Goal: Task Accomplishment & Management: Complete application form

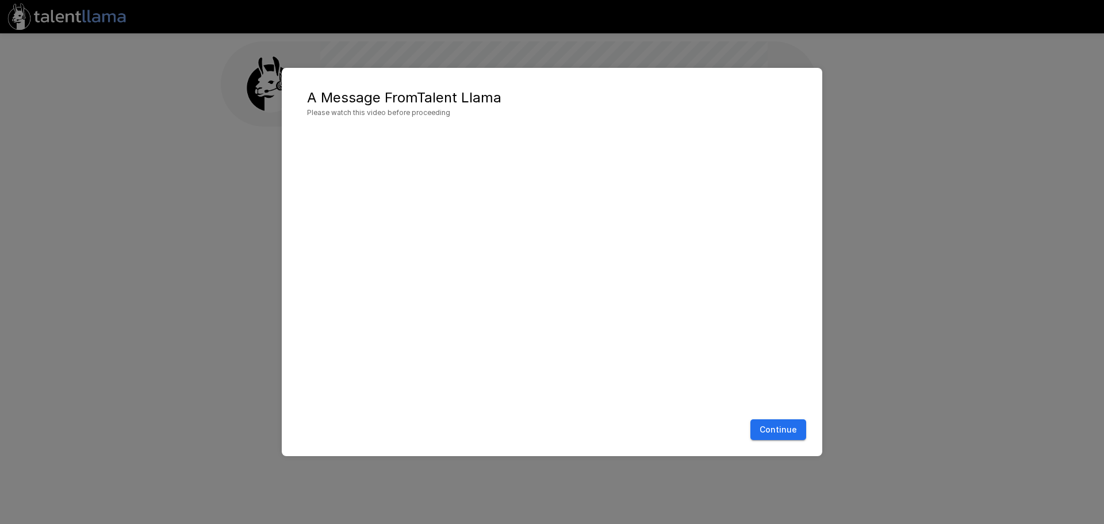
click at [774, 428] on button "Continue" at bounding box center [778, 429] width 56 height 21
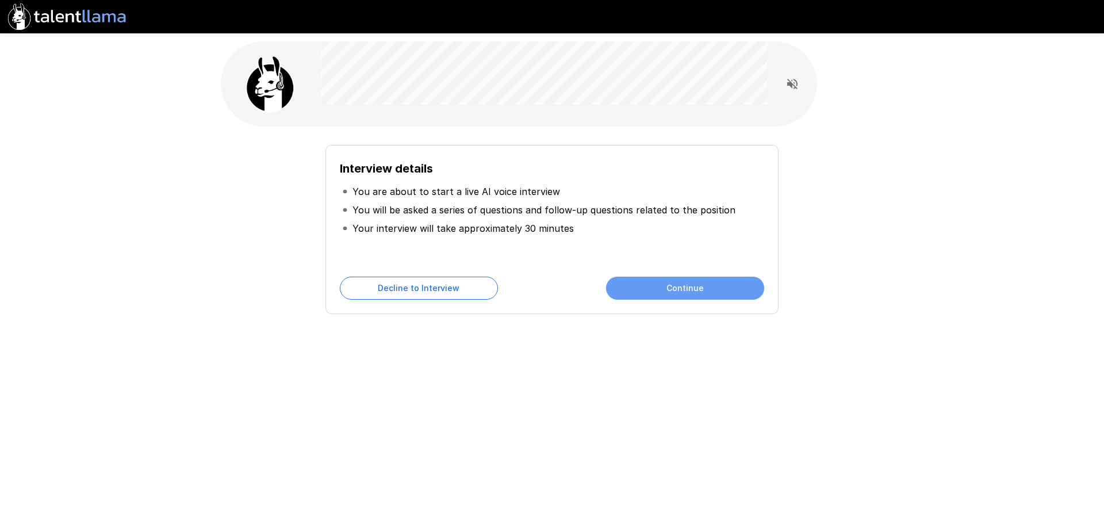
click at [641, 289] on button "Continue" at bounding box center [685, 288] width 158 height 23
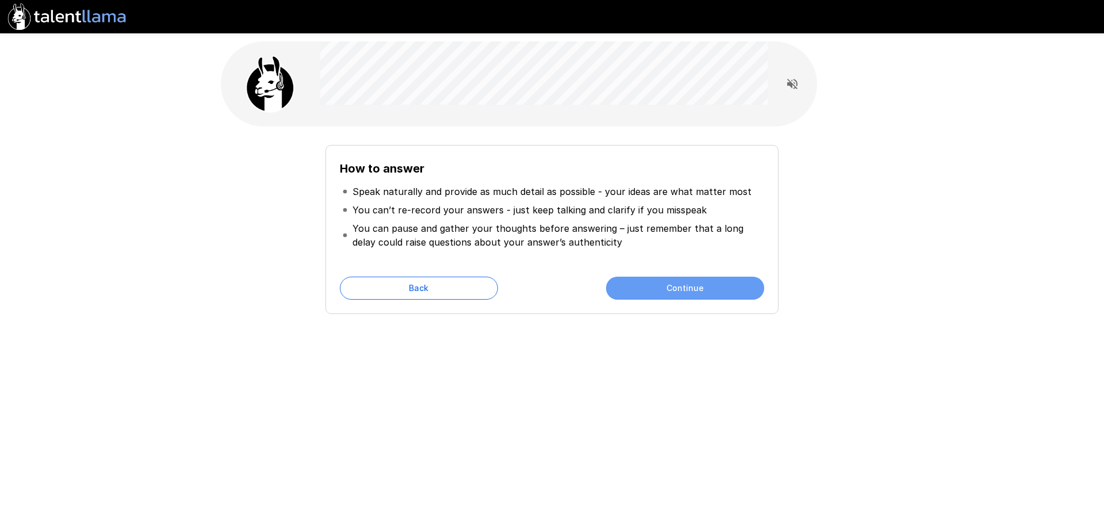
click at [641, 289] on button "Continue" at bounding box center [685, 288] width 158 height 23
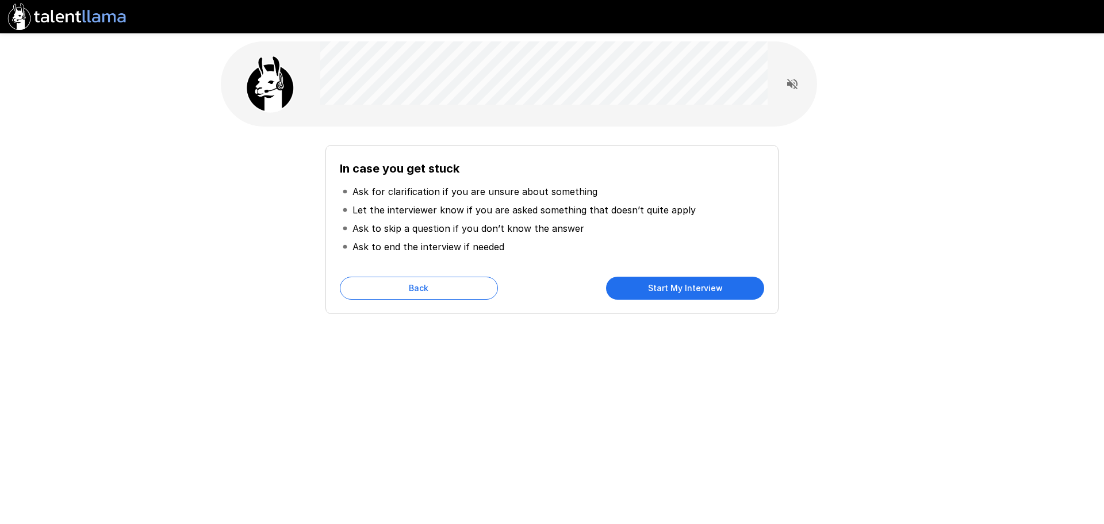
click at [670, 290] on button "Start My Interview" at bounding box center [685, 288] width 158 height 23
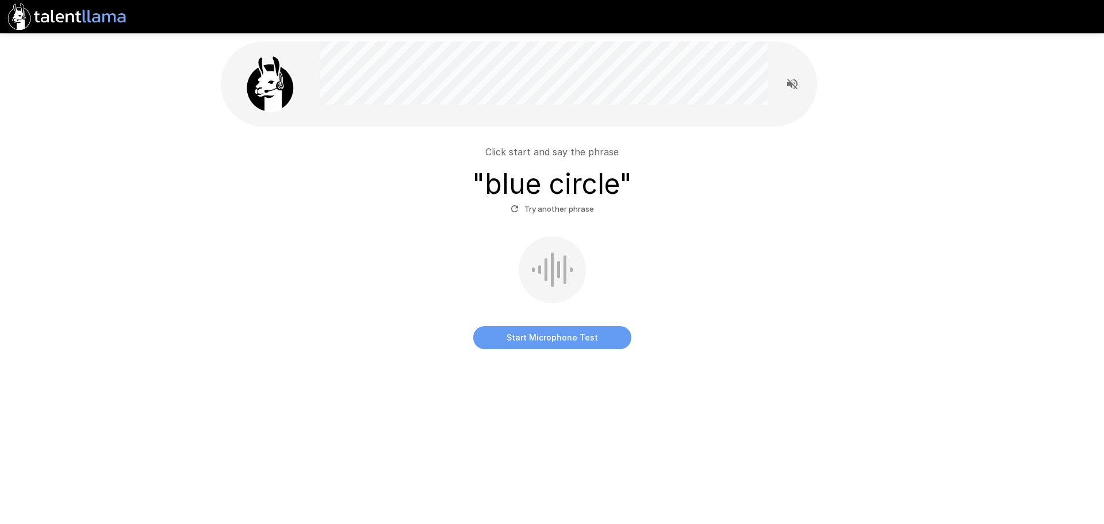
click at [527, 338] on button "Start Microphone Test" at bounding box center [552, 337] width 158 height 23
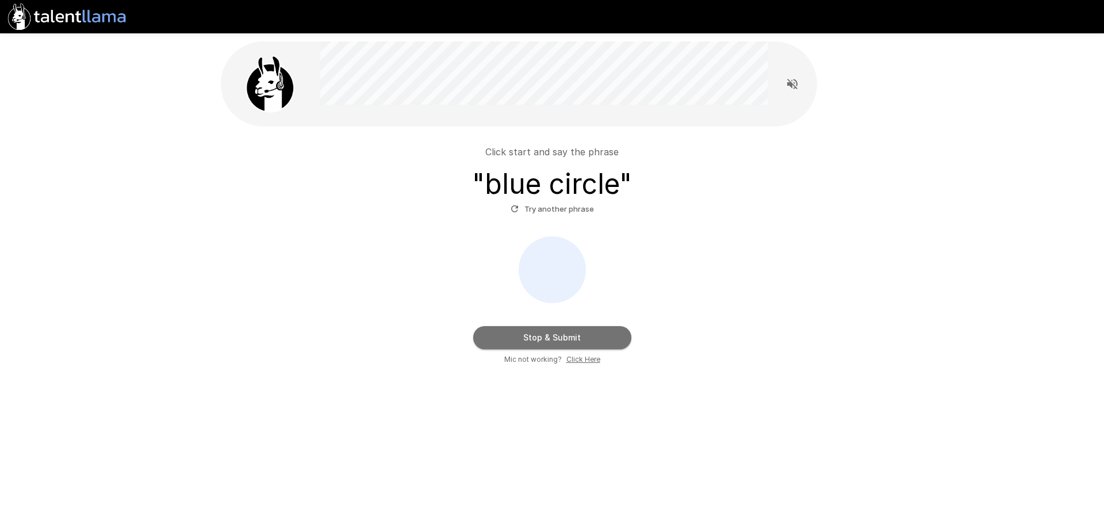
click at [545, 338] on button "Stop & Submit" at bounding box center [552, 337] width 158 height 23
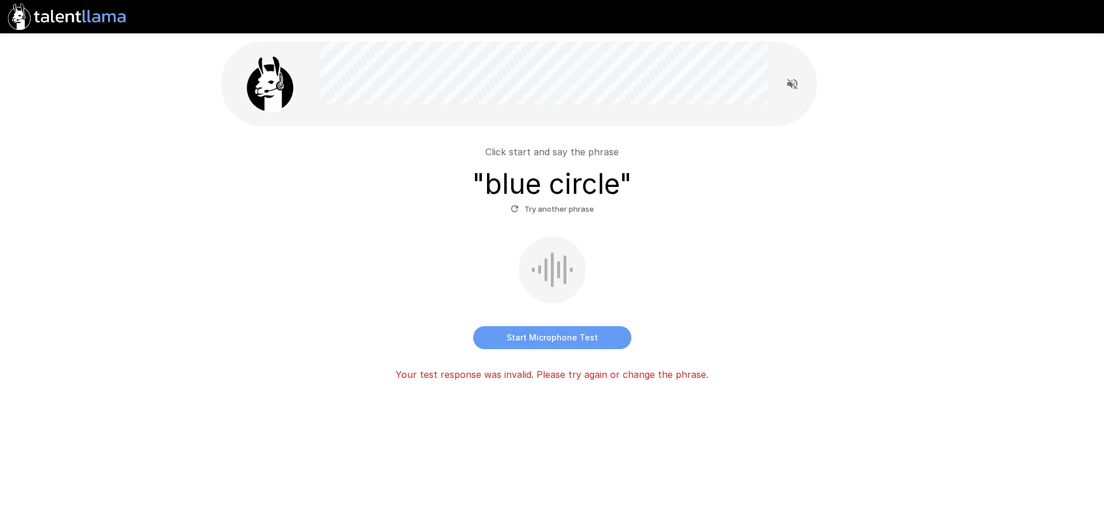
click at [545, 338] on button "Start Microphone Test" at bounding box center [552, 337] width 158 height 23
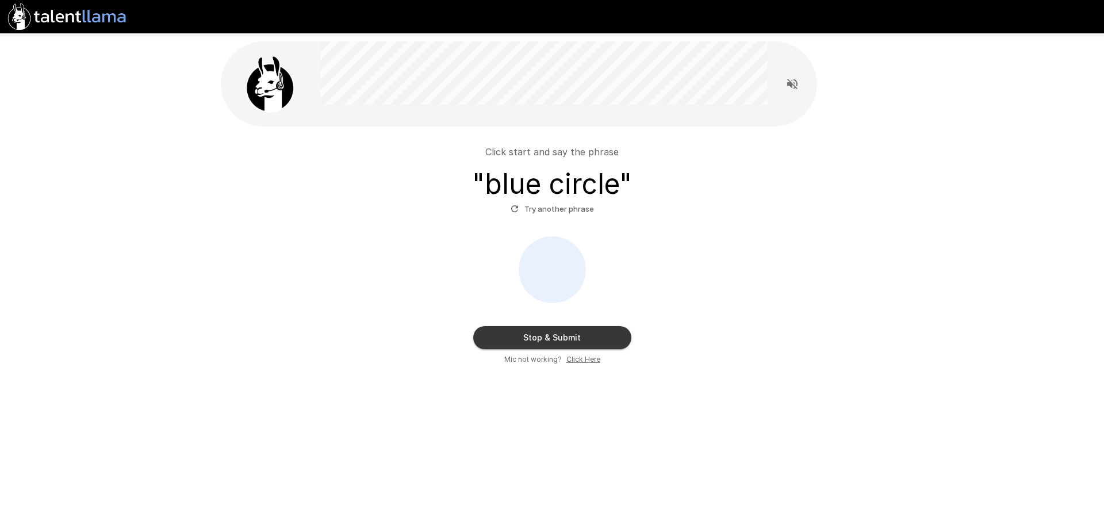
click at [548, 332] on button "Stop & Submit" at bounding box center [552, 337] width 158 height 23
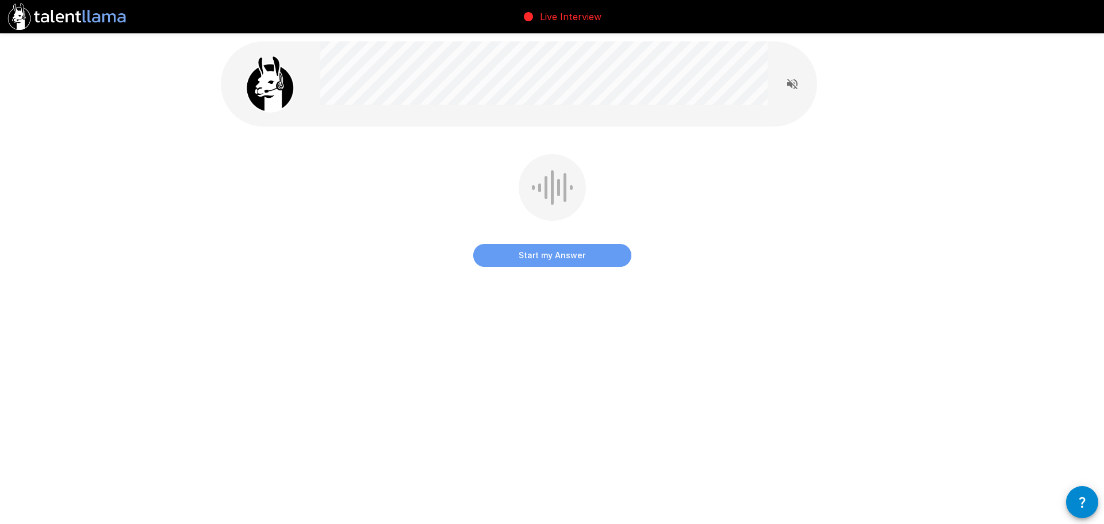
click at [545, 255] on button "Start my Answer" at bounding box center [552, 255] width 158 height 23
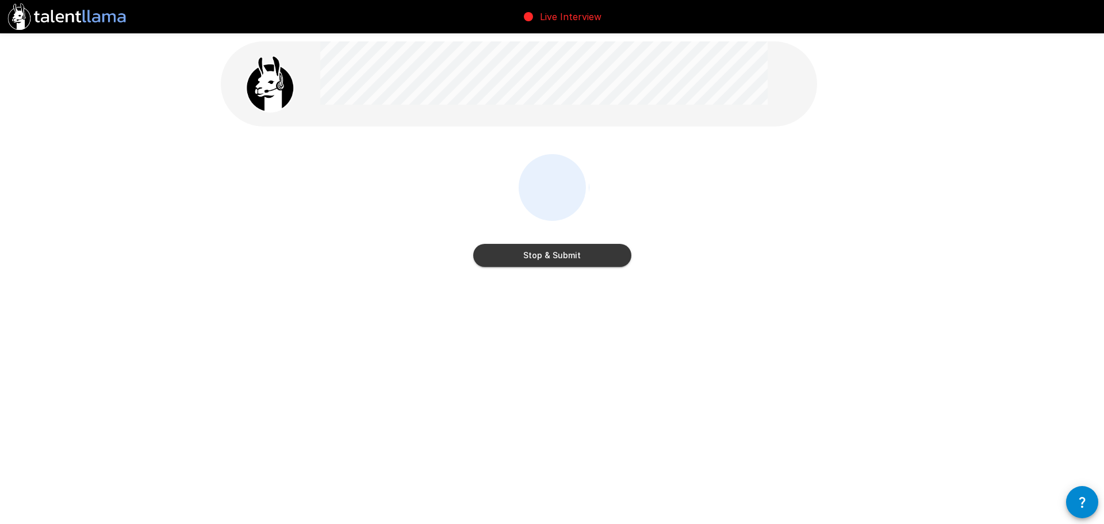
click at [549, 254] on button "Stop & Submit" at bounding box center [552, 255] width 158 height 23
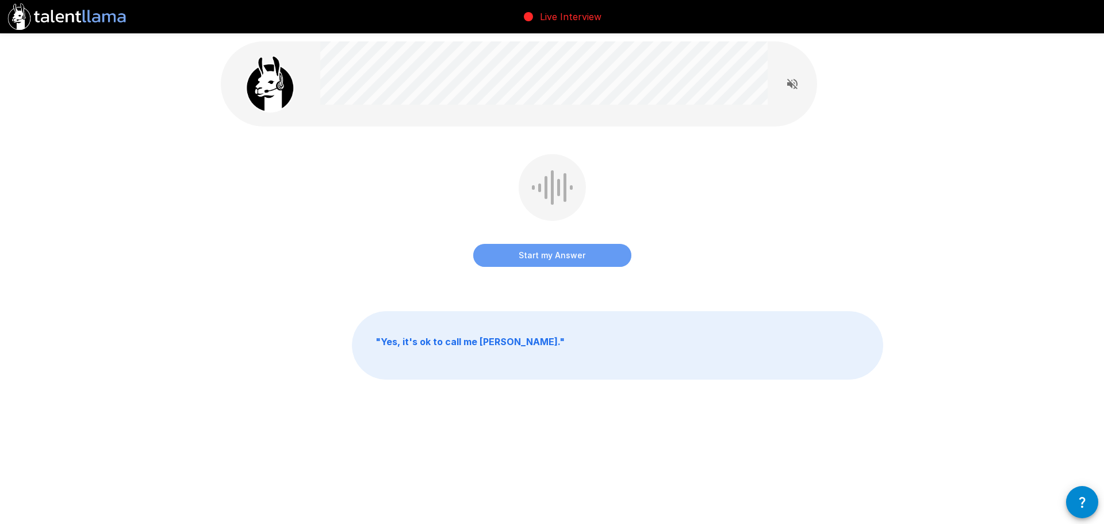
click at [550, 256] on button "Start my Answer" at bounding box center [552, 255] width 158 height 23
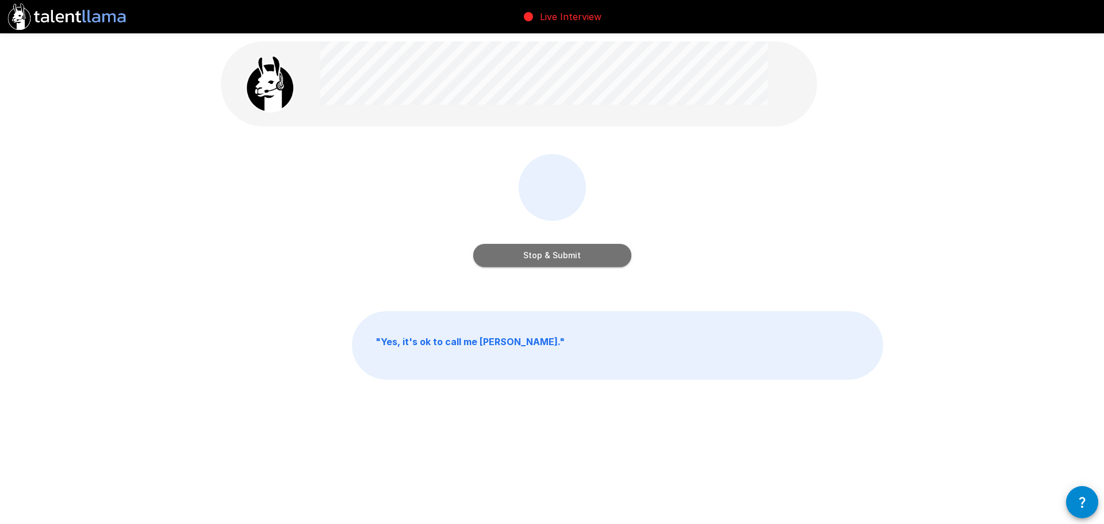
click at [550, 256] on button "Stop & Submit" at bounding box center [552, 255] width 158 height 23
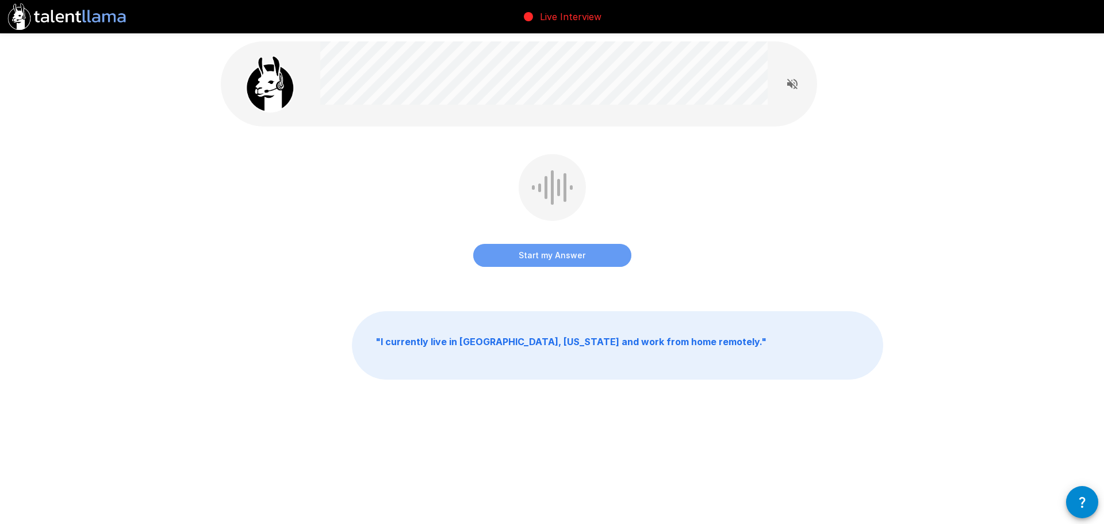
click at [559, 252] on button "Start my Answer" at bounding box center [552, 255] width 158 height 23
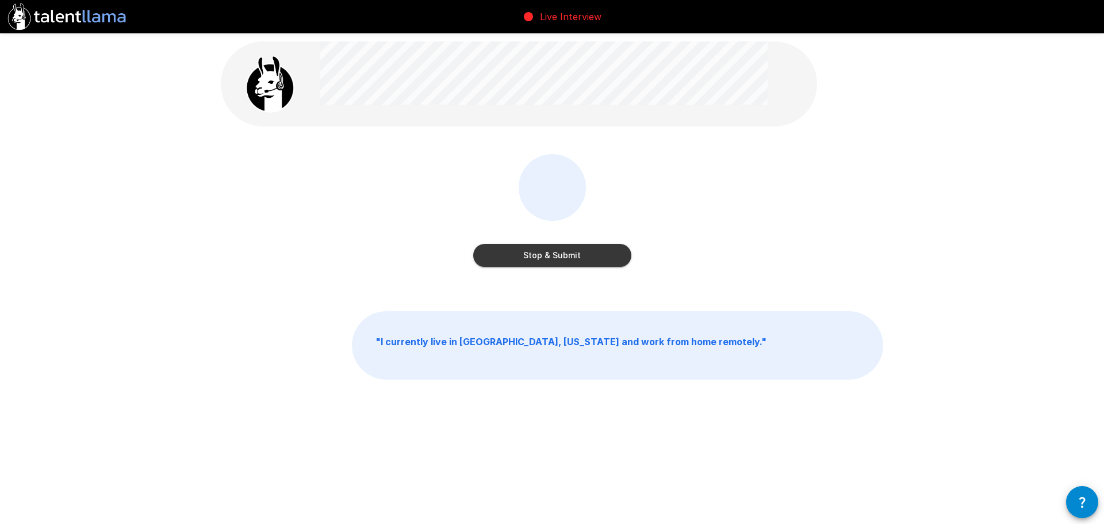
click at [559, 252] on button "Stop & Submit" at bounding box center [552, 255] width 158 height 23
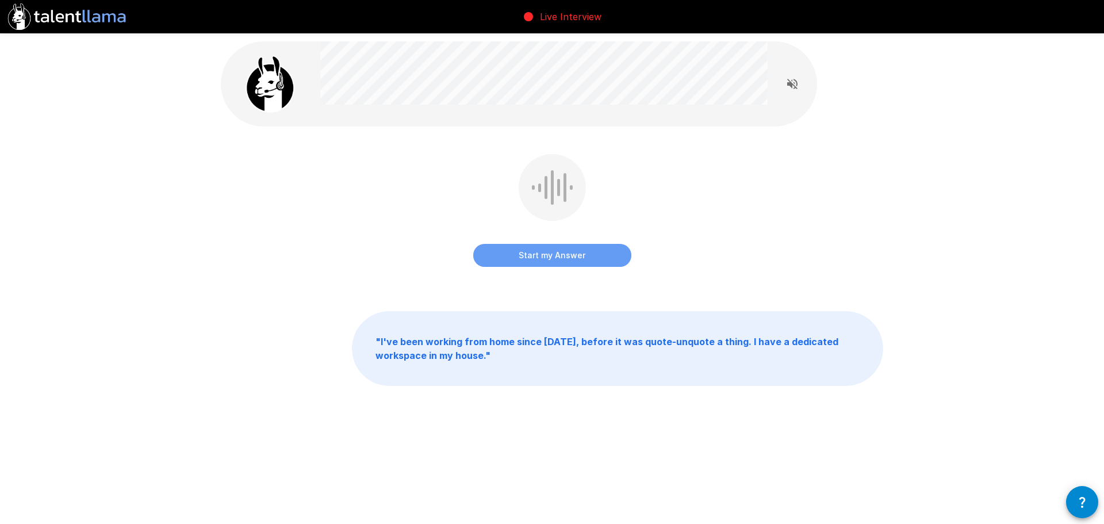
click at [559, 252] on button "Start my Answer" at bounding box center [552, 255] width 158 height 23
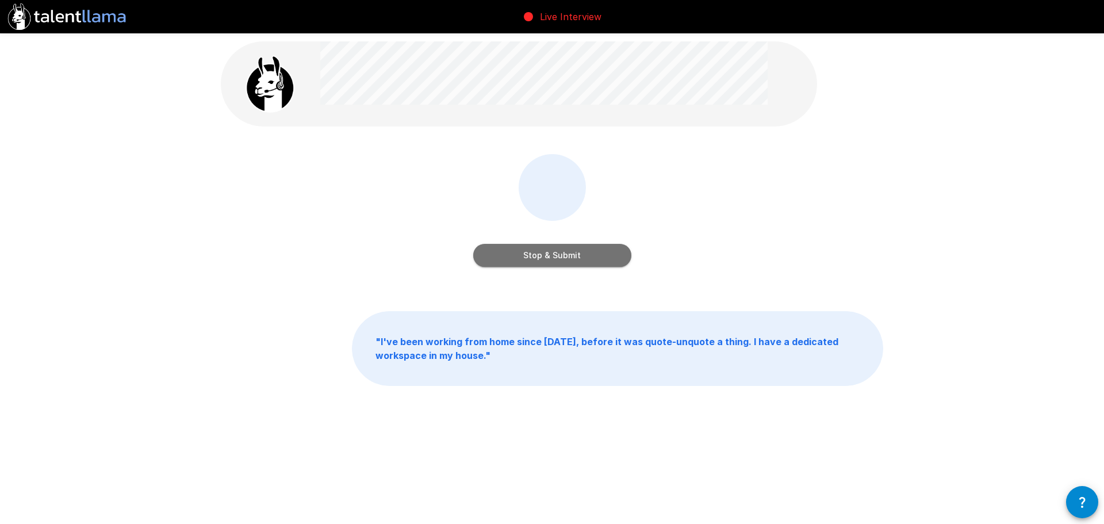
click at [559, 252] on button "Stop & Submit" at bounding box center [552, 255] width 158 height 23
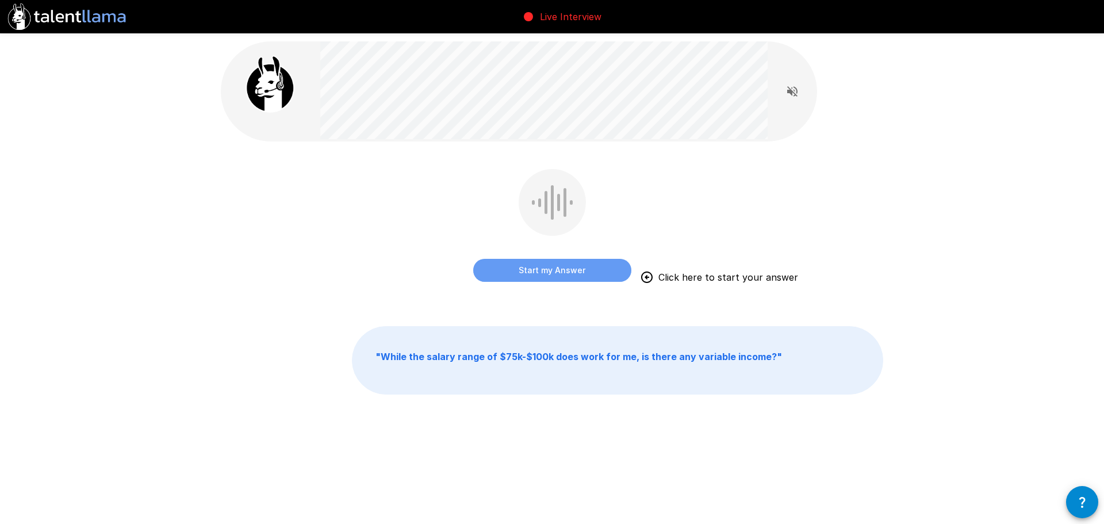
click at [565, 270] on button "Start my Answer" at bounding box center [552, 270] width 158 height 23
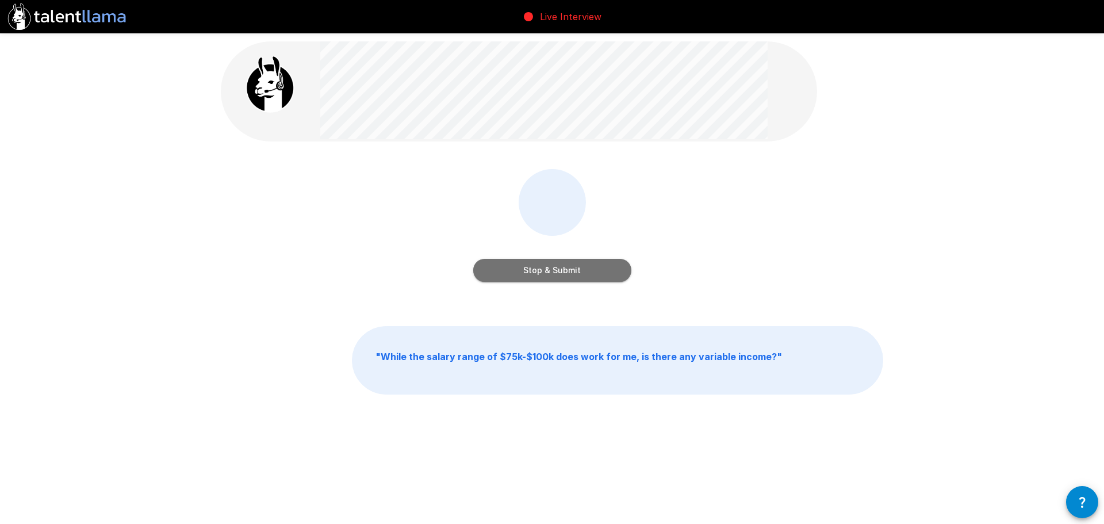
click at [566, 273] on button "Stop & Submit" at bounding box center [552, 270] width 158 height 23
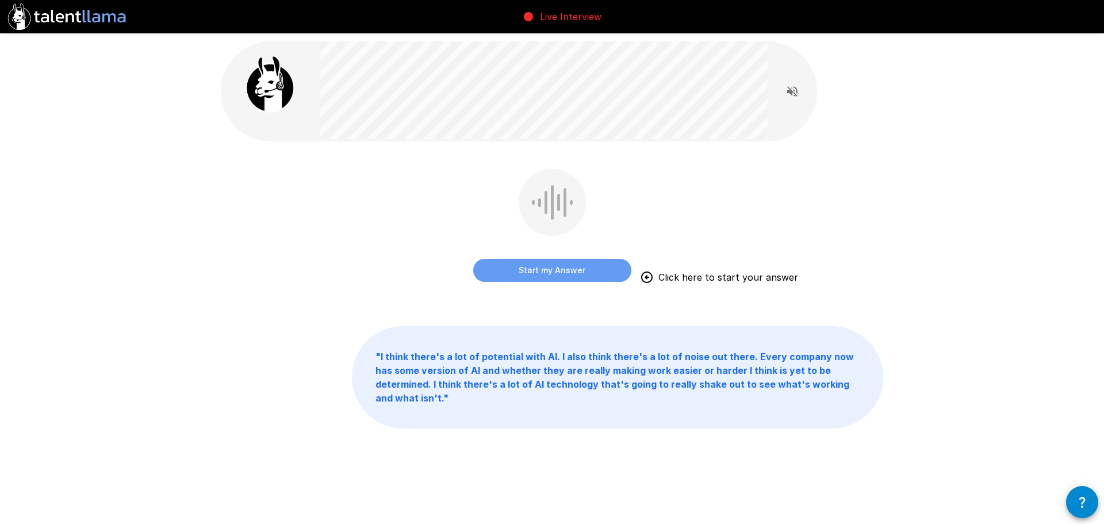
click at [566, 273] on button "Start my Answer" at bounding box center [552, 270] width 158 height 23
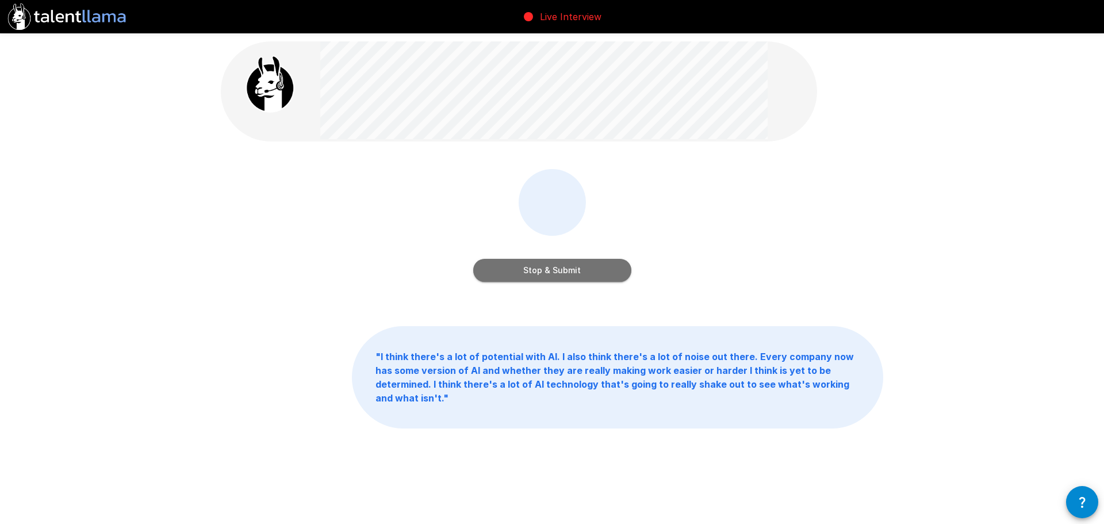
click at [566, 273] on button "Stop & Submit" at bounding box center [552, 270] width 158 height 23
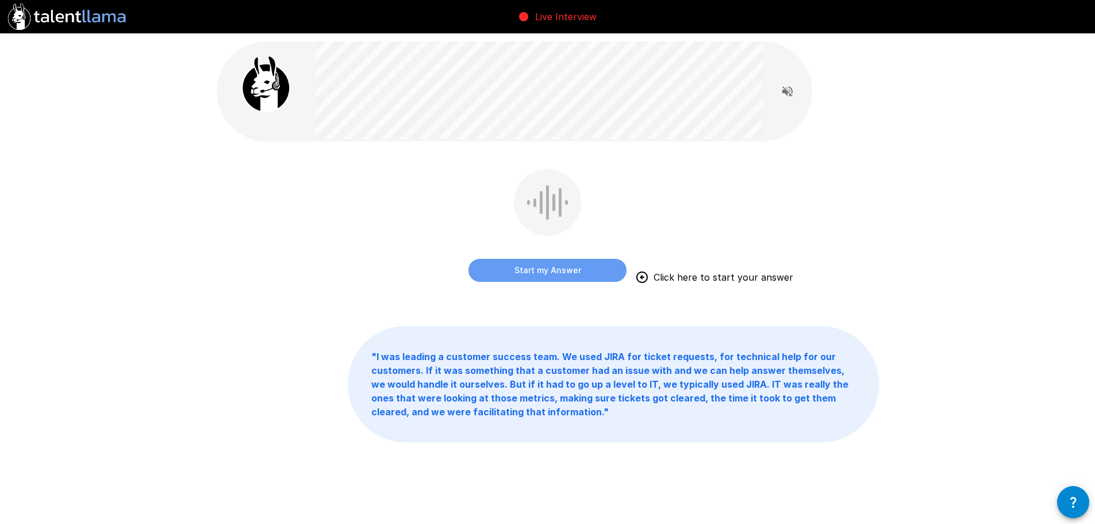
click at [565, 267] on button "Start my Answer" at bounding box center [548, 270] width 158 height 23
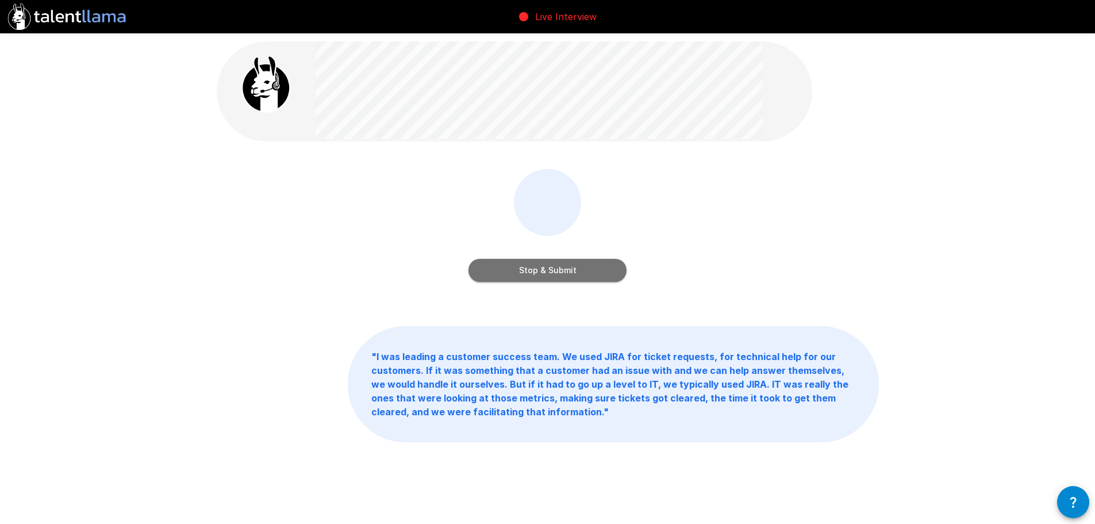
click at [557, 267] on button "Stop & Submit" at bounding box center [548, 270] width 158 height 23
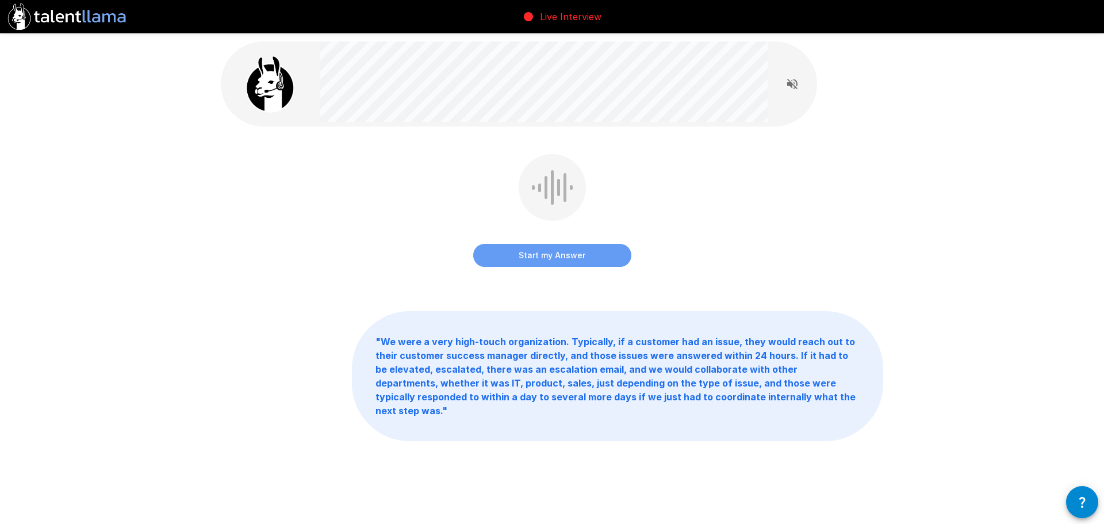
click at [558, 257] on button "Start my Answer" at bounding box center [552, 255] width 158 height 23
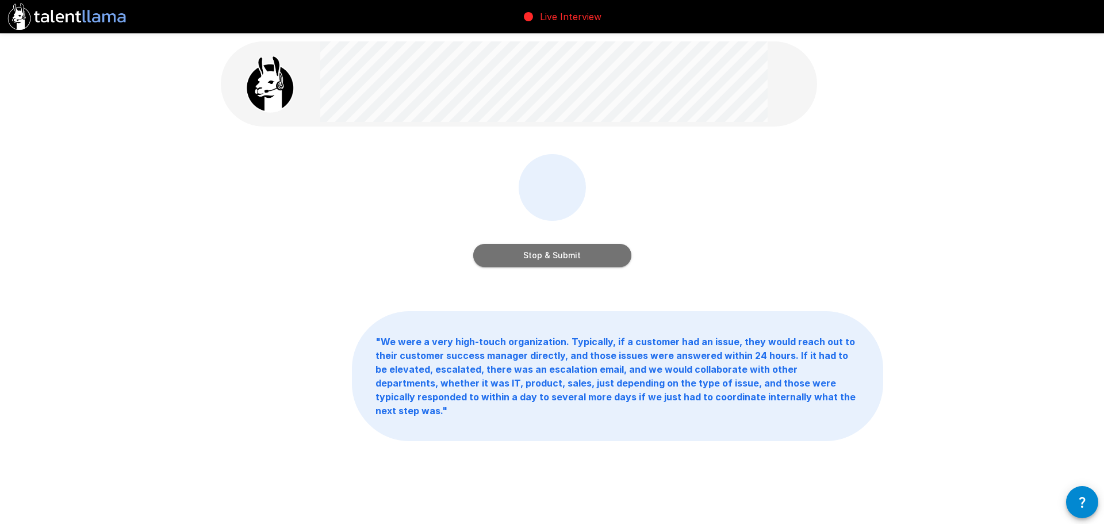
click at [558, 257] on button "Stop & Submit" at bounding box center [552, 255] width 158 height 23
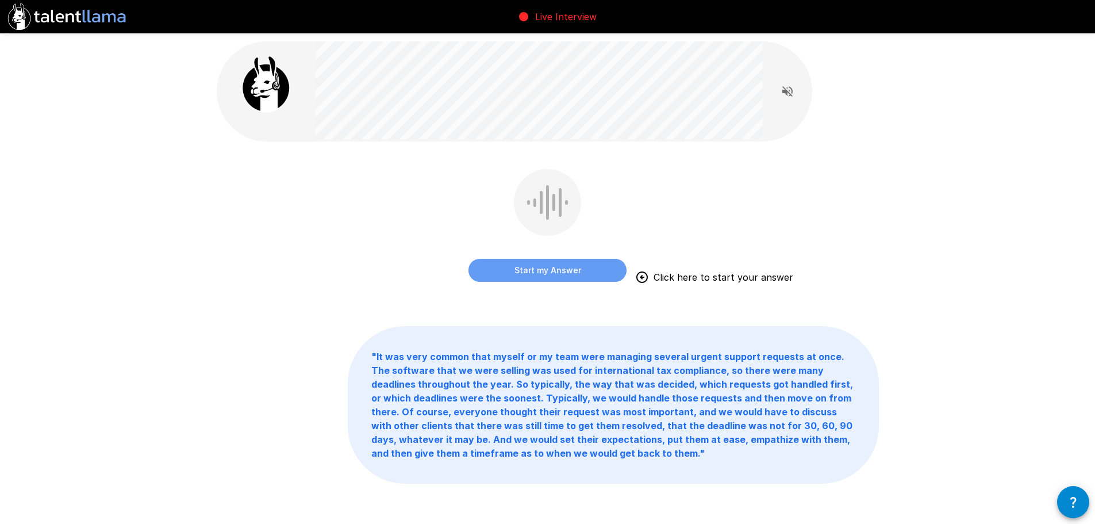
click at [555, 273] on button "Start my Answer" at bounding box center [548, 270] width 158 height 23
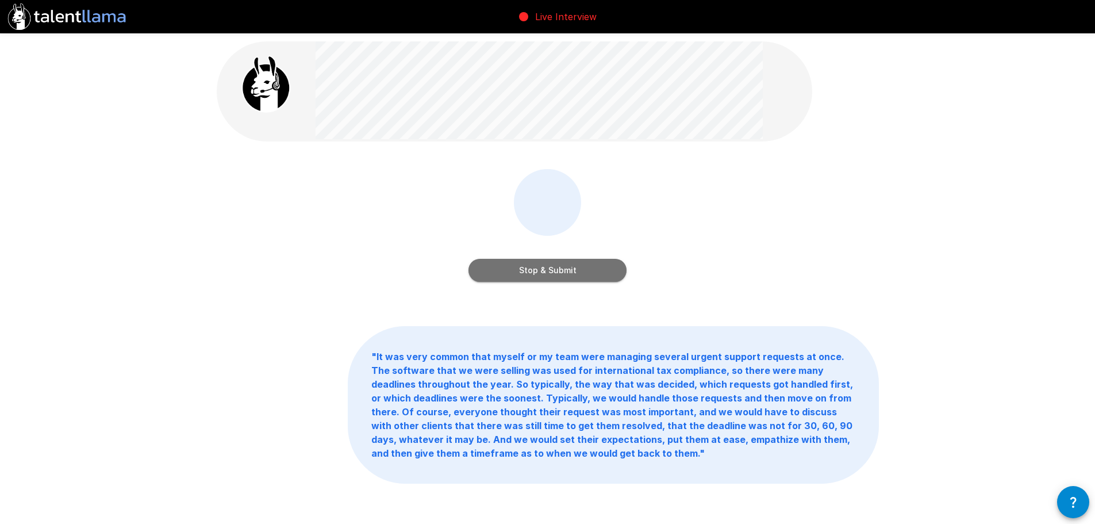
click at [555, 273] on button "Stop & Submit" at bounding box center [548, 270] width 158 height 23
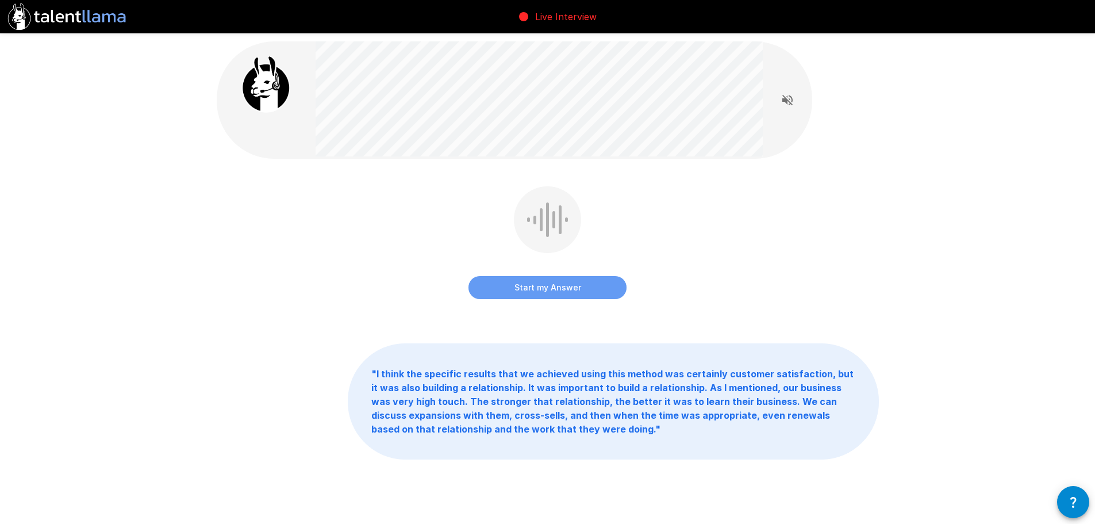
click at [554, 282] on button "Start my Answer" at bounding box center [548, 287] width 158 height 23
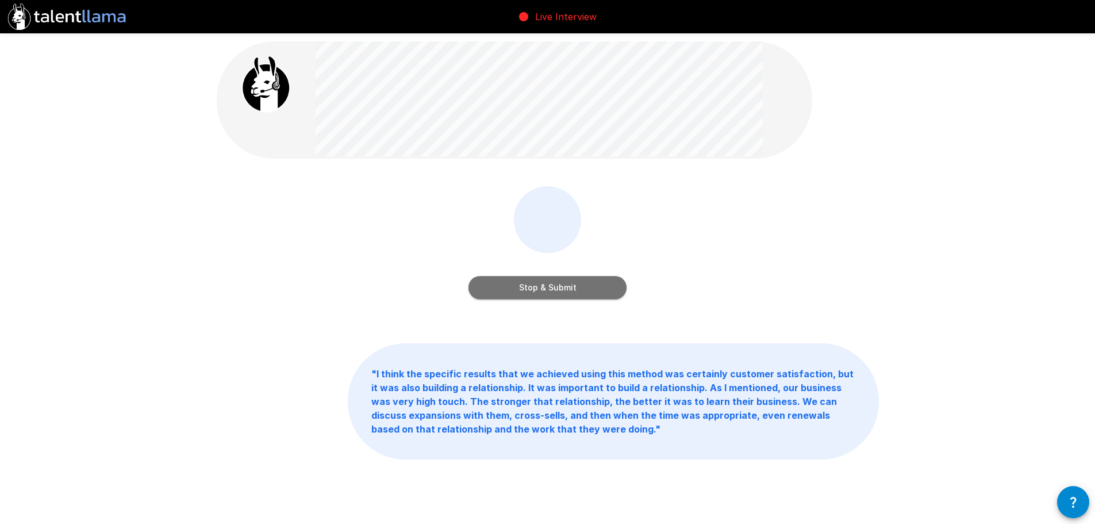
click at [554, 282] on button "Stop & Submit" at bounding box center [548, 287] width 158 height 23
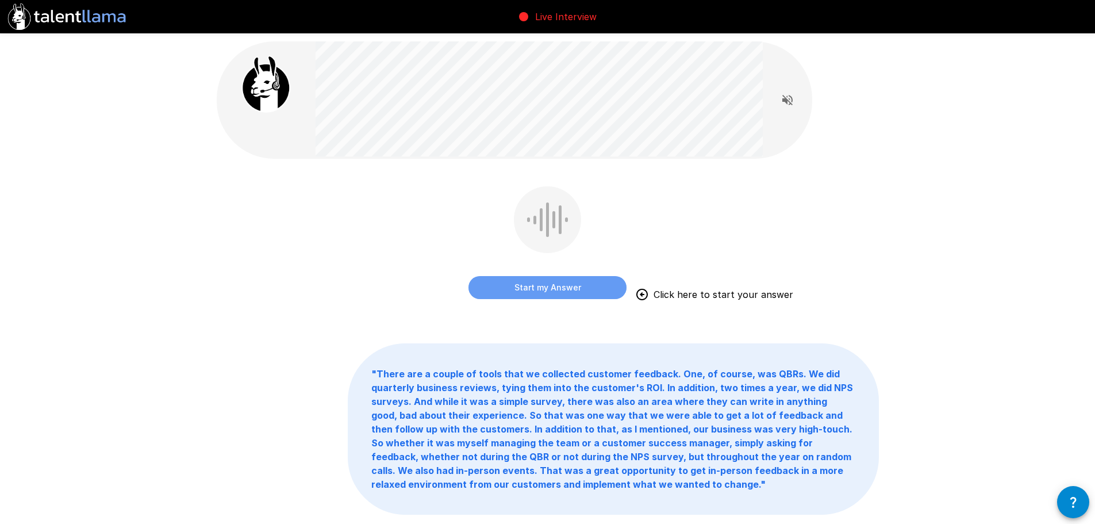
click at [554, 282] on button "Start my Answer" at bounding box center [548, 287] width 158 height 23
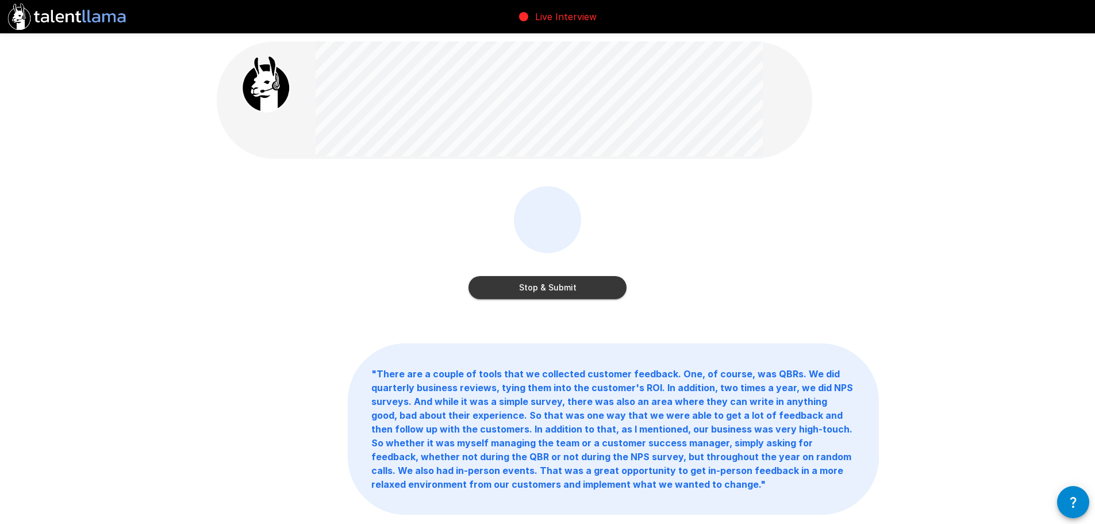
click at [554, 282] on button "Stop & Submit" at bounding box center [548, 287] width 158 height 23
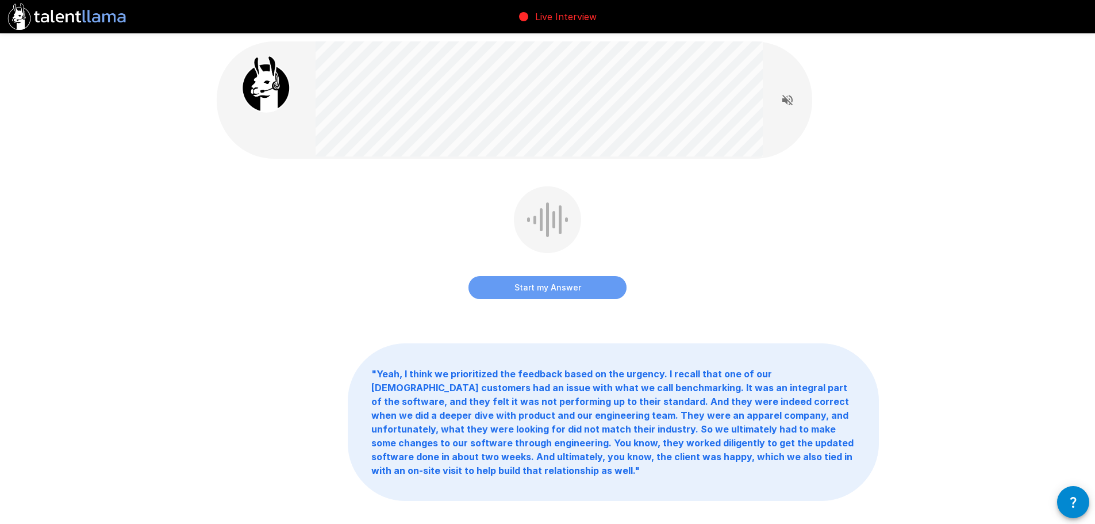
click at [554, 282] on button "Start my Answer" at bounding box center [548, 287] width 158 height 23
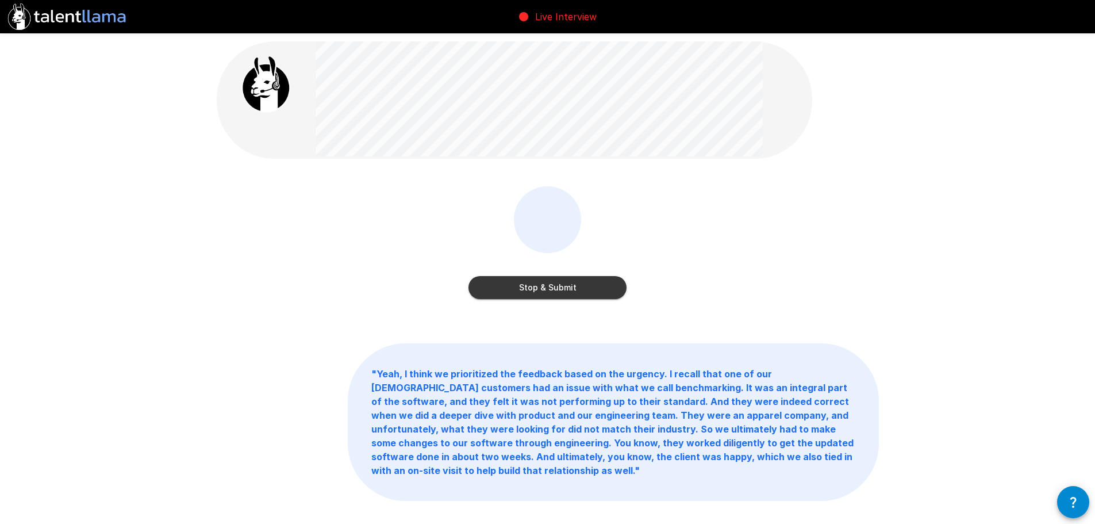
click at [554, 282] on button "Stop & Submit" at bounding box center [548, 287] width 158 height 23
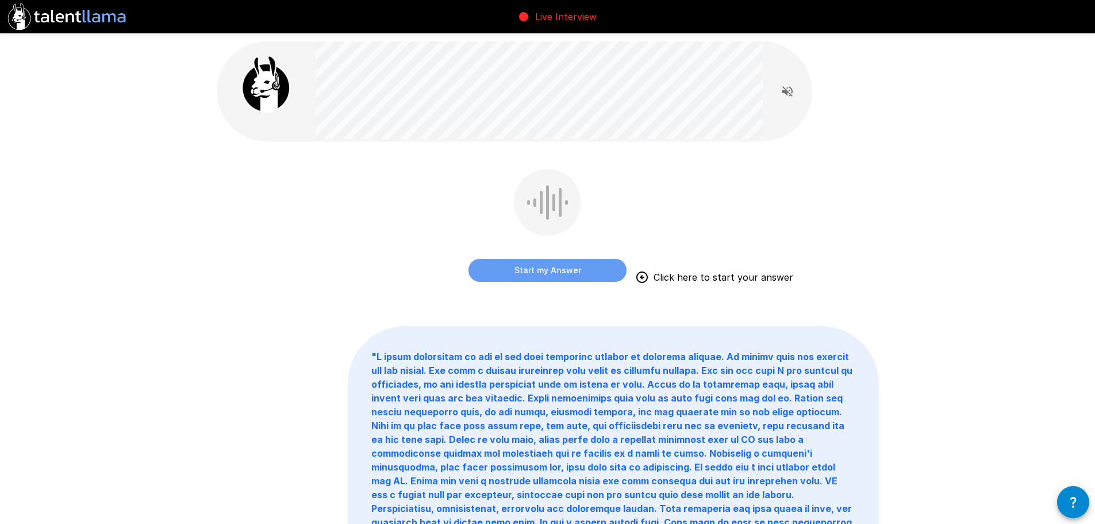
click at [554, 271] on button "Start my Answer" at bounding box center [548, 270] width 158 height 23
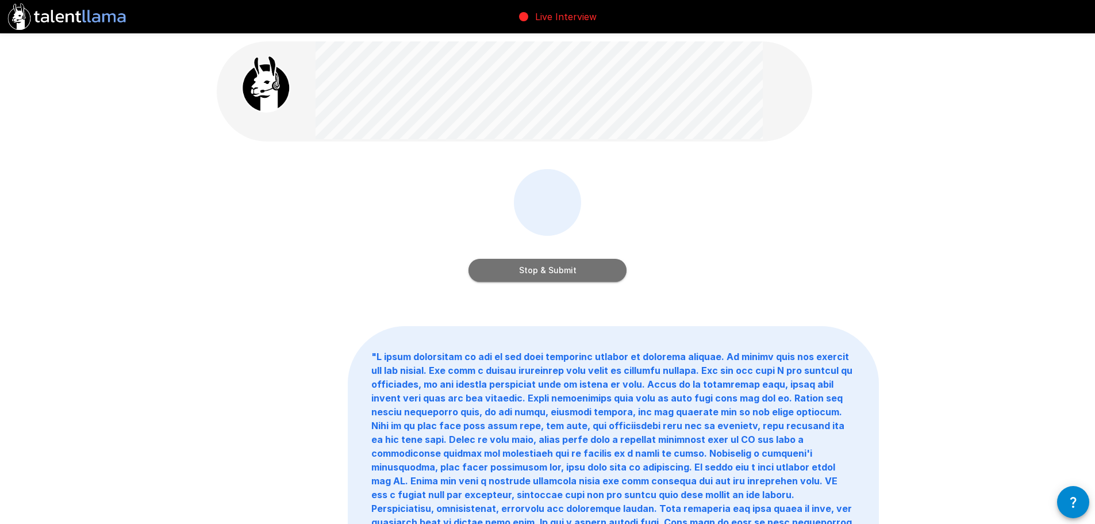
click at [554, 271] on button "Stop & Submit" at bounding box center [548, 270] width 158 height 23
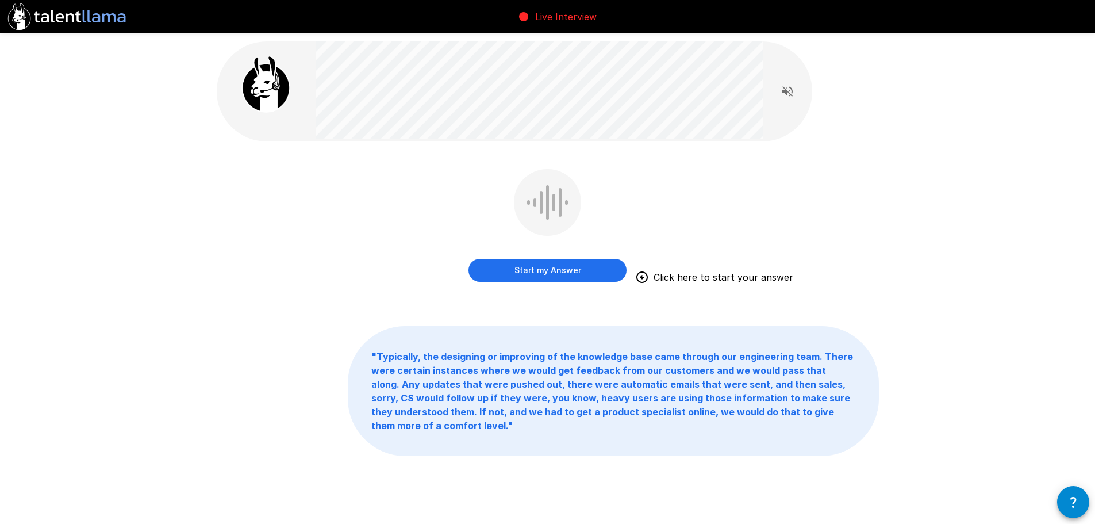
click at [554, 271] on button "Start my Answer" at bounding box center [548, 270] width 158 height 23
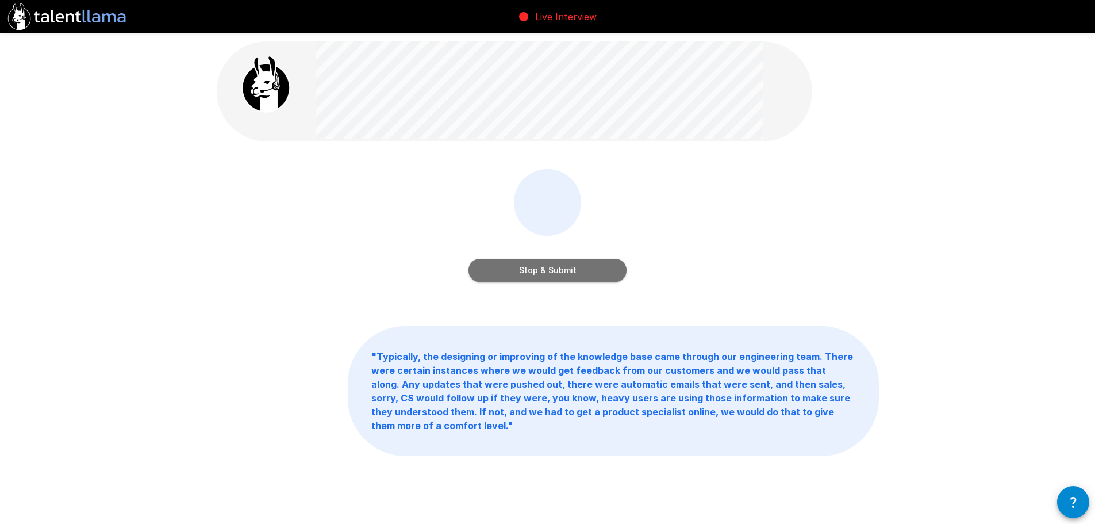
click at [551, 274] on button "Stop & Submit" at bounding box center [548, 270] width 158 height 23
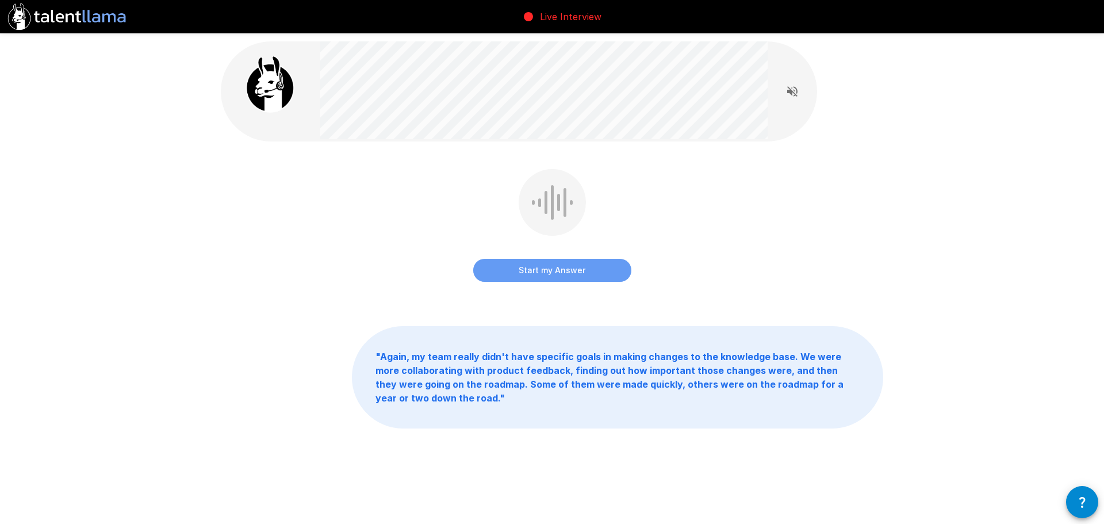
click at [551, 274] on button "Start my Answer" at bounding box center [552, 270] width 158 height 23
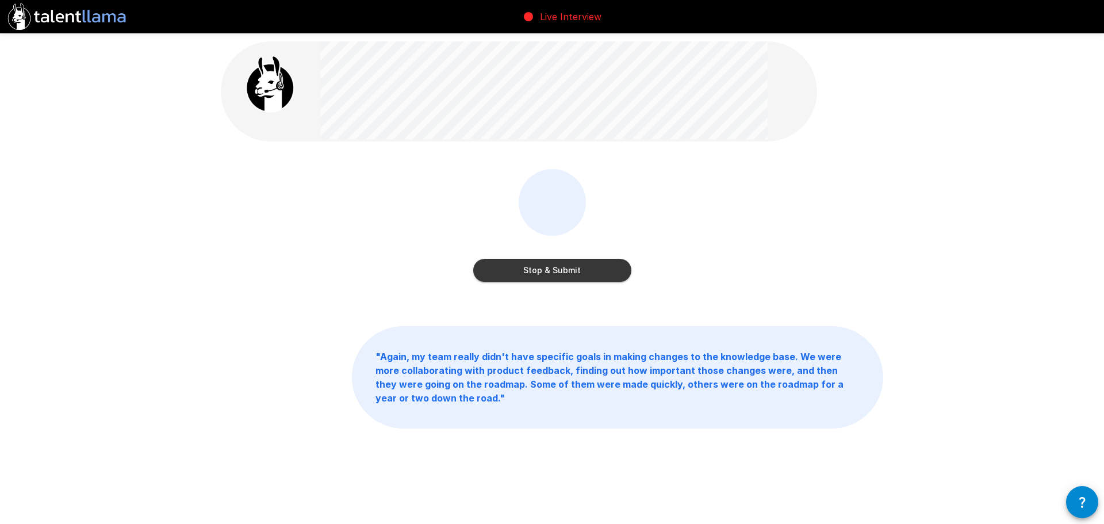
click at [561, 277] on button "Stop & Submit" at bounding box center [552, 270] width 158 height 23
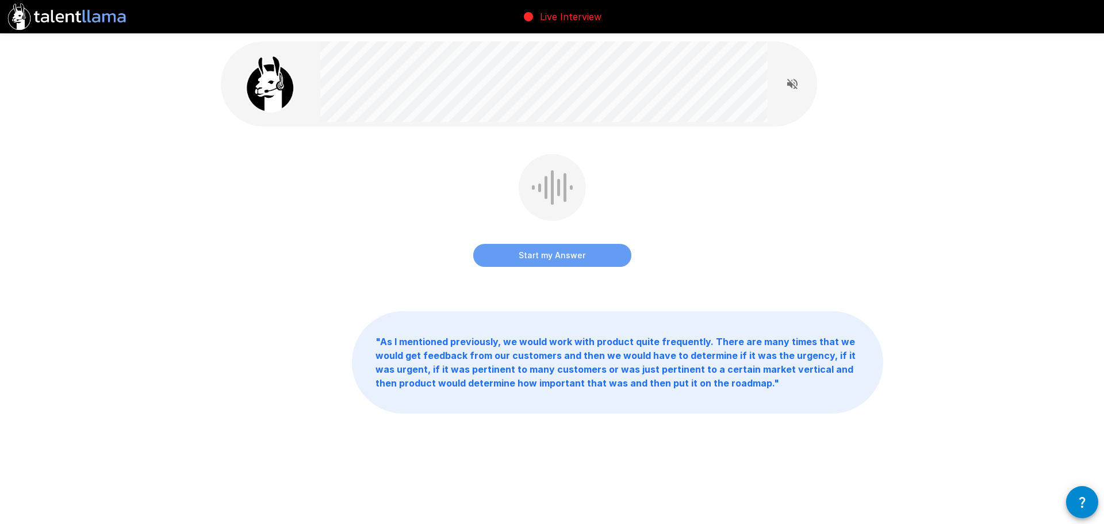
click at [564, 262] on button "Start my Answer" at bounding box center [552, 255] width 158 height 23
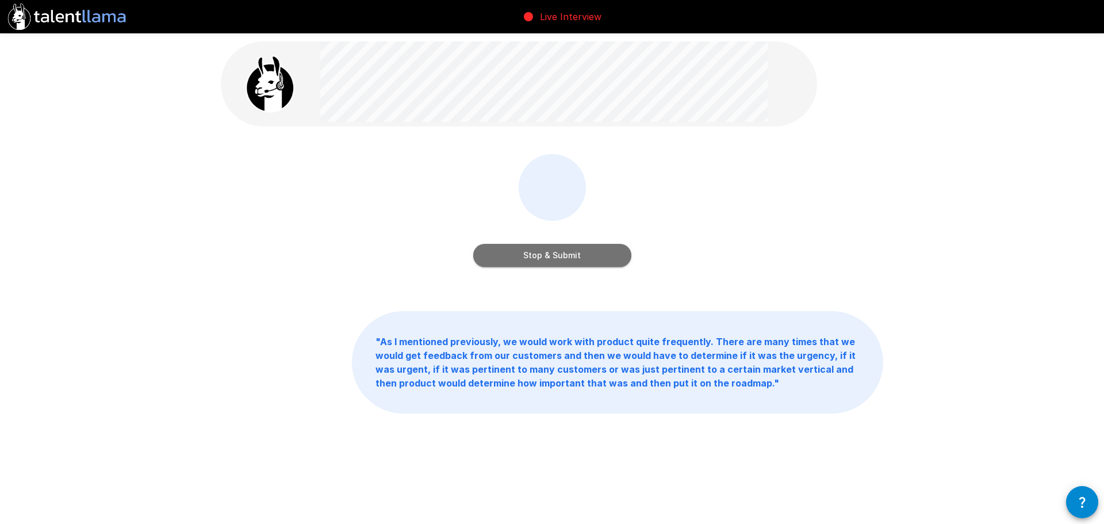
click at [564, 262] on button "Stop & Submit" at bounding box center [552, 255] width 158 height 23
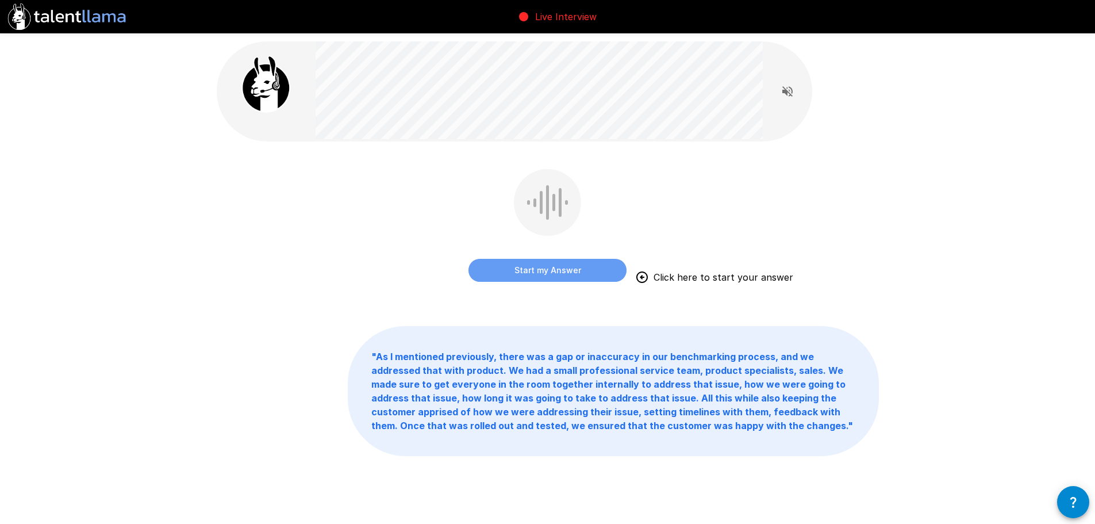
click at [562, 270] on button "Start my Answer" at bounding box center [548, 270] width 158 height 23
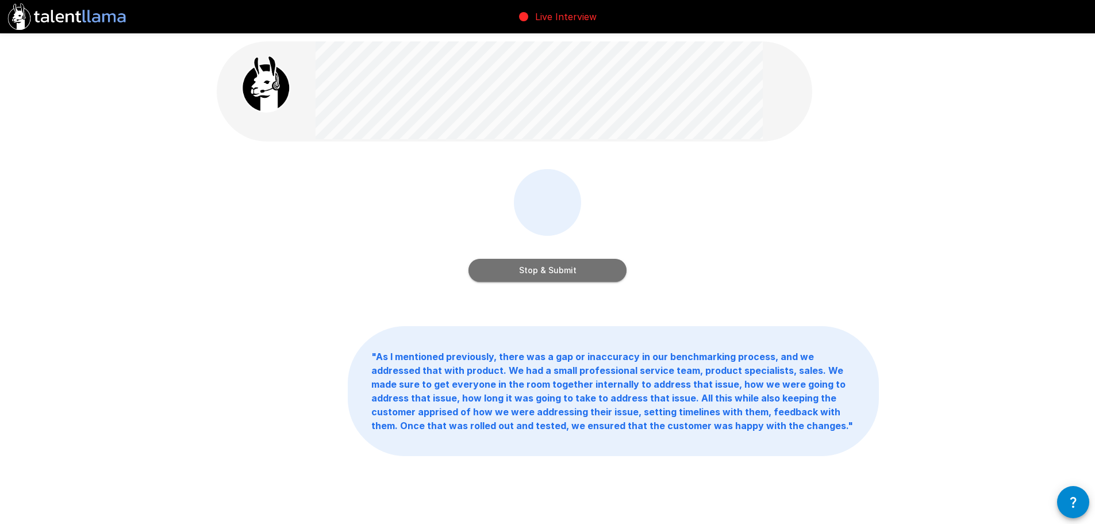
click at [562, 270] on button "Stop & Submit" at bounding box center [548, 270] width 158 height 23
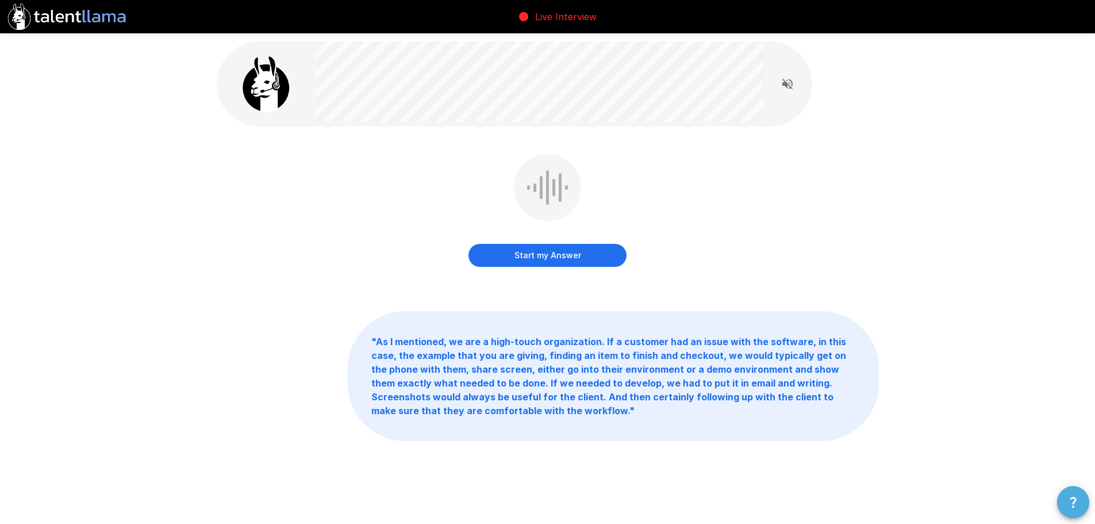
click at [1074, 498] on icon "button" at bounding box center [1074, 502] width 6 height 11
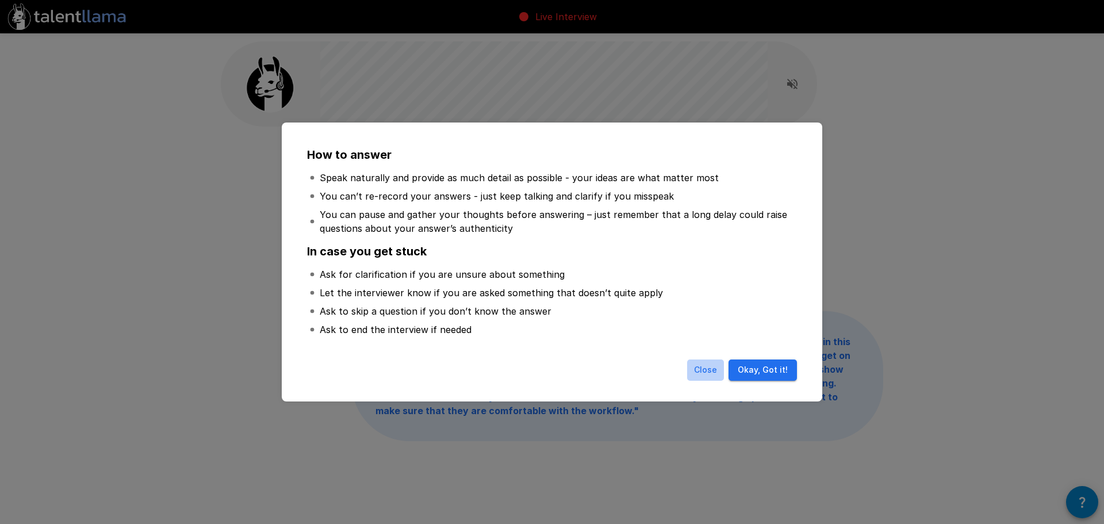
click at [704, 364] on button "Close" at bounding box center [705, 369] width 37 height 21
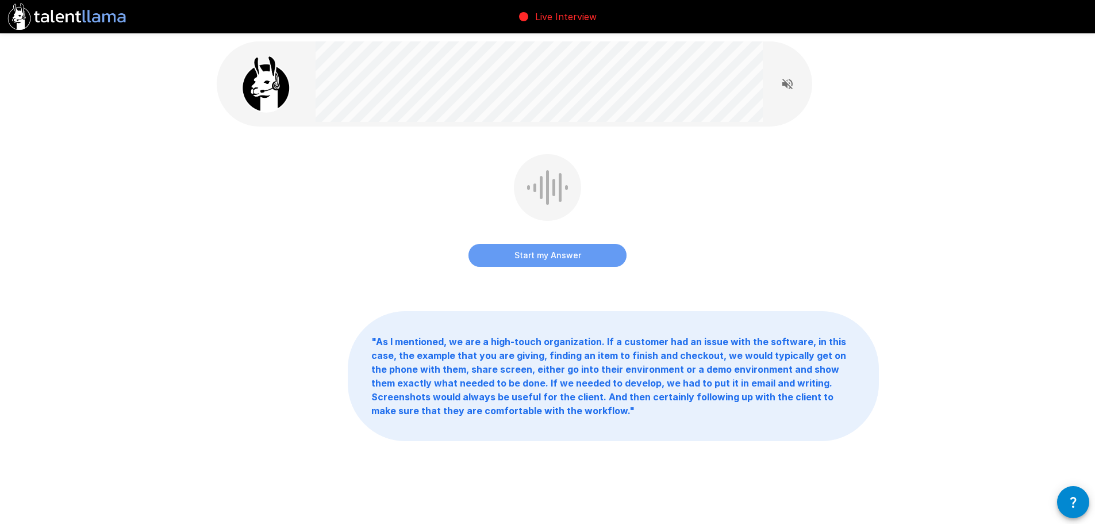
drag, startPoint x: 542, startPoint y: 265, endPoint x: 543, endPoint y: 256, distance: 8.8
click at [543, 256] on button "Start my Answer" at bounding box center [548, 255] width 158 height 23
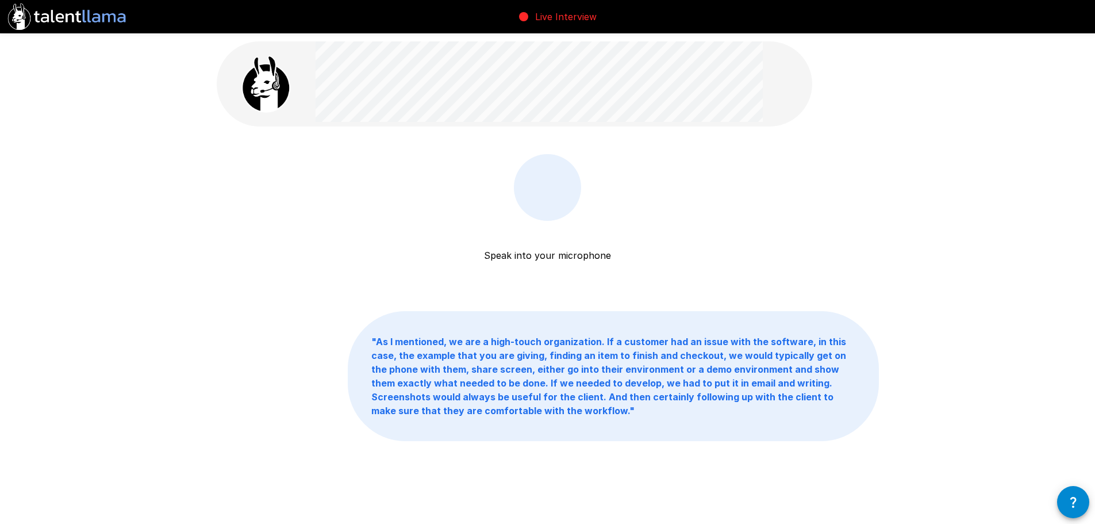
click at [543, 256] on p "Speak into your microphone" at bounding box center [547, 241] width 127 height 41
